Goal: Find contact information: Obtain details needed to contact an individual or organization

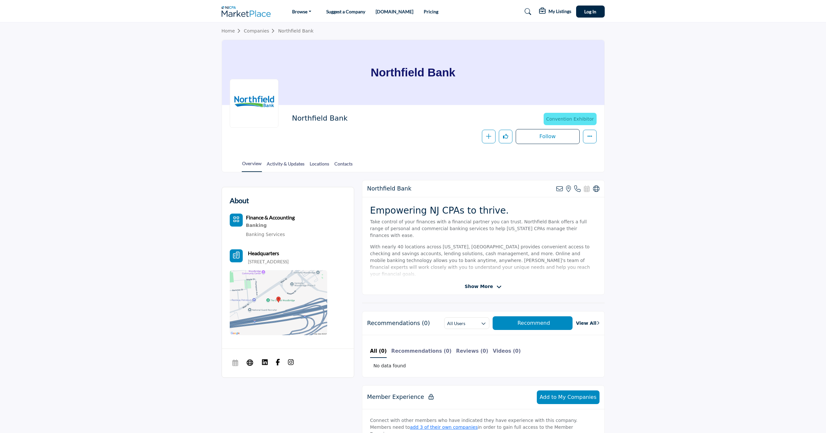
click at [426, 243] on p "With nearly 40 locations across New Jersey, Northfield provides convenient acce…" at bounding box center [483, 260] width 226 height 34
click at [513, 243] on p "With nearly 40 locations across New Jersey, Northfield provides convenient acce…" at bounding box center [483, 260] width 226 height 34
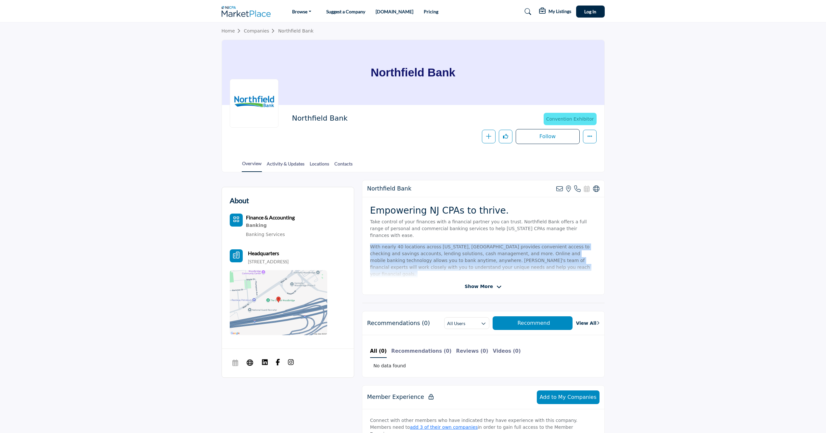
click at [513, 243] on p "With nearly 40 locations across New Jersey, Northfield provides convenient acce…" at bounding box center [483, 260] width 226 height 34
drag, startPoint x: 513, startPoint y: 239, endPoint x: 441, endPoint y: 245, distance: 71.8
click at [441, 245] on p "With nearly 40 locations across New Jersey, Northfield provides convenient acce…" at bounding box center [483, 260] width 226 height 34
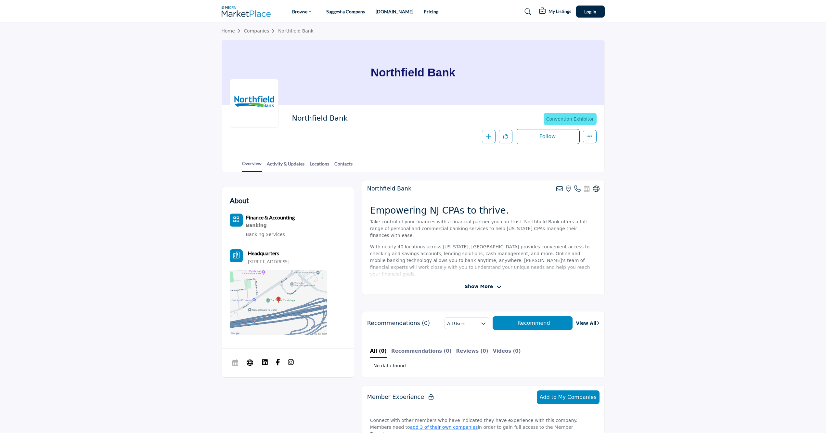
click at [479, 288] on span "Show More" at bounding box center [479, 286] width 28 height 7
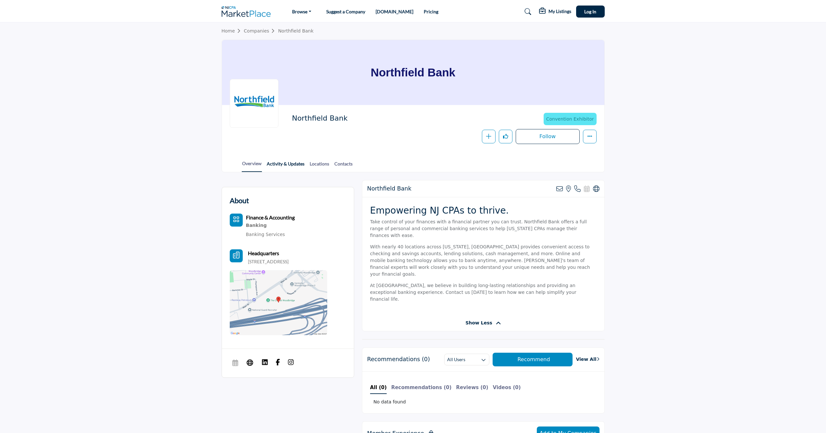
click at [285, 165] on link "Activity & Updates" at bounding box center [285, 165] width 38 height 11
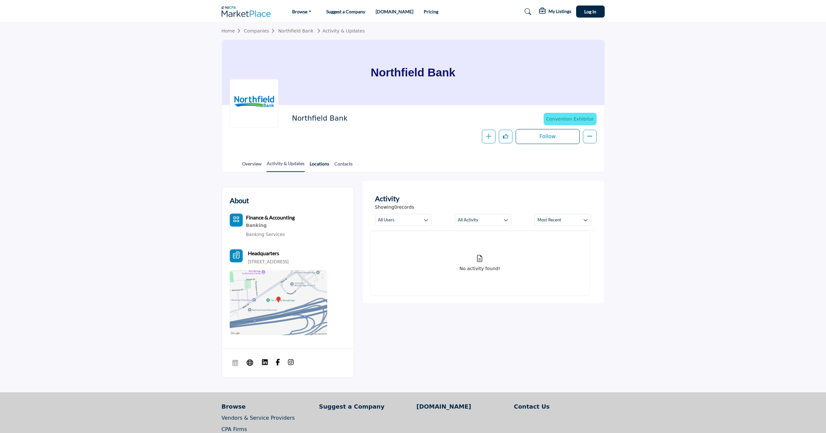
click at [327, 166] on link "Locations" at bounding box center [319, 165] width 20 height 11
click at [340, 160] on link "Contacts" at bounding box center [343, 165] width 19 height 11
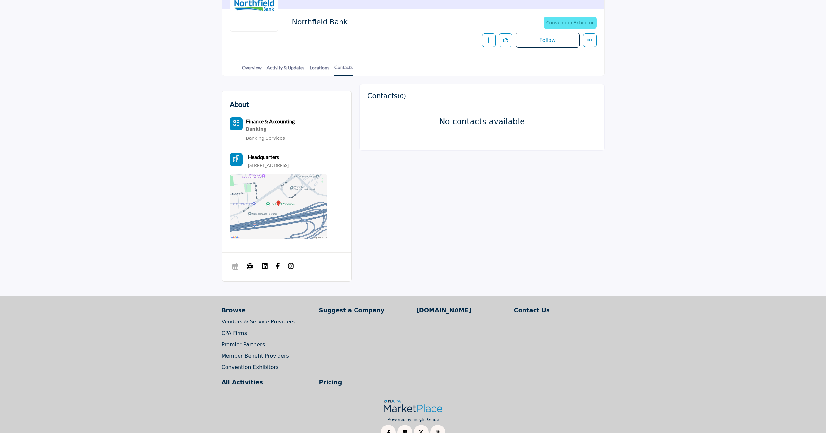
scroll to position [84, 0]
